Goal: Go to known website: Access a specific website the user already knows

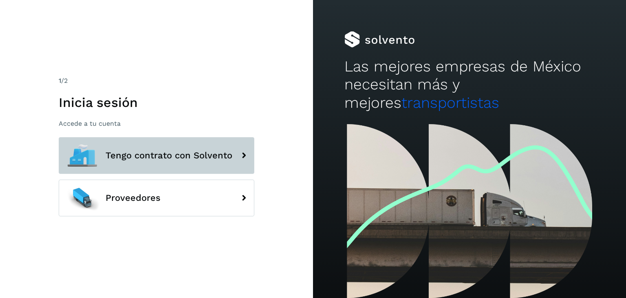
click at [199, 164] on button "Tengo contrato con Solvento" at bounding box center [157, 155] width 196 height 37
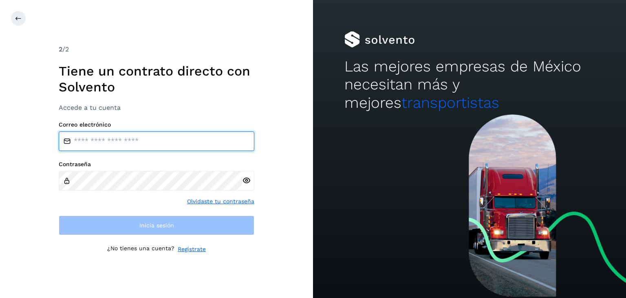
click at [176, 140] on input "email" at bounding box center [157, 141] width 196 height 20
type input "**********"
